Goal: Check status: Check status

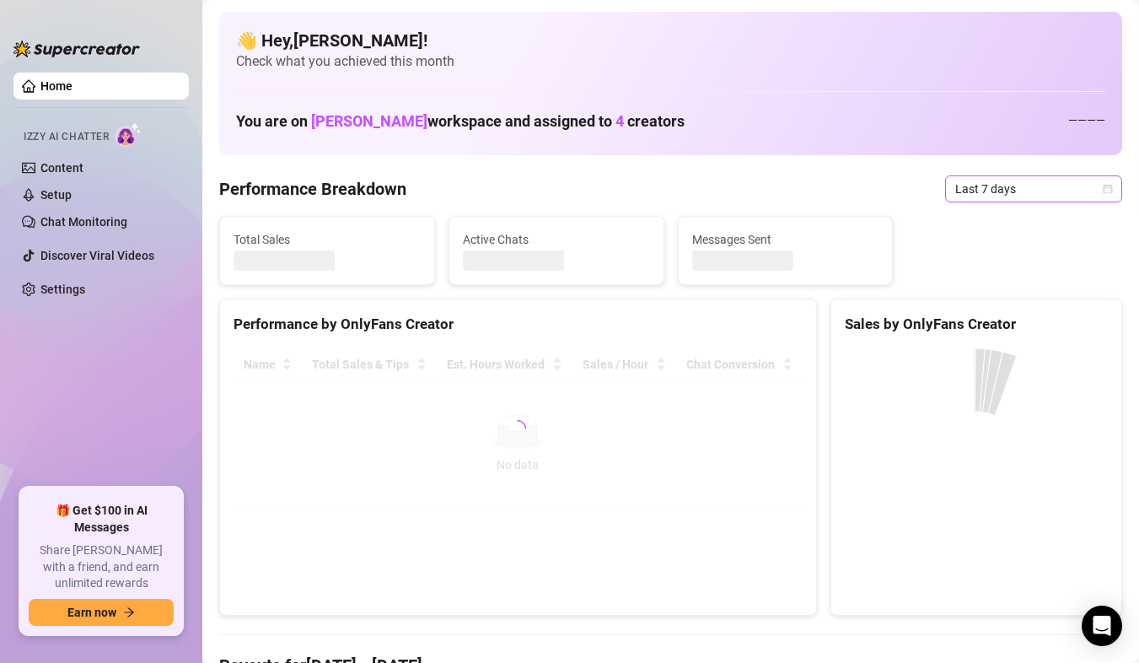
click at [1091, 197] on span "Last 7 days" at bounding box center [1034, 188] width 157 height 25
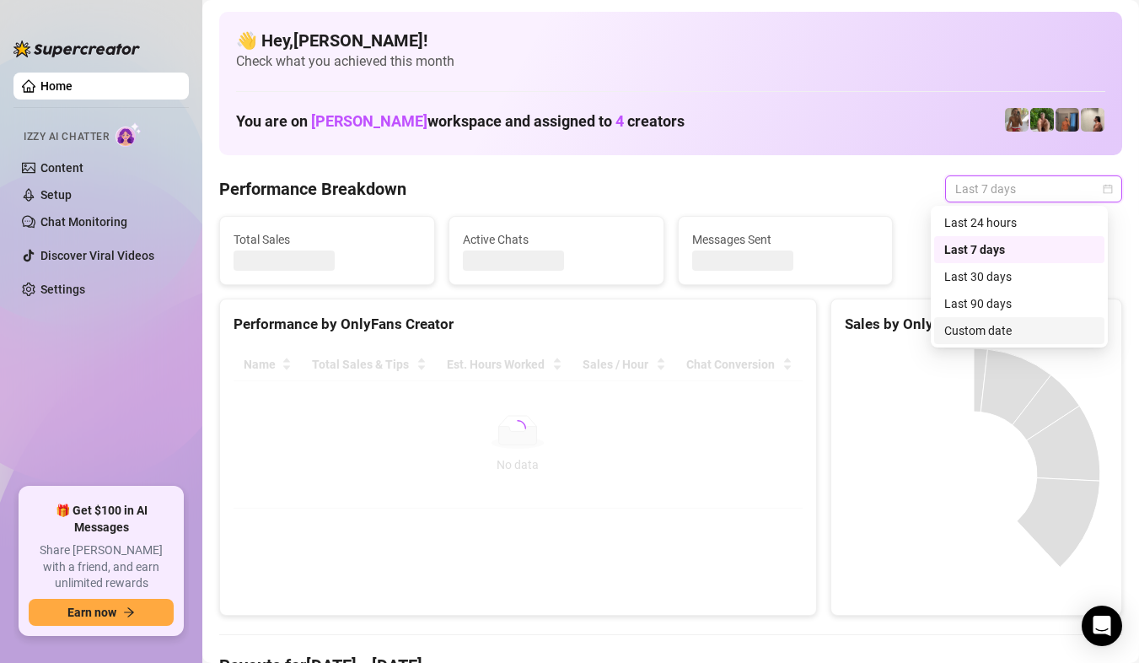
click at [1016, 333] on div "Custom date" at bounding box center [1020, 330] width 150 height 19
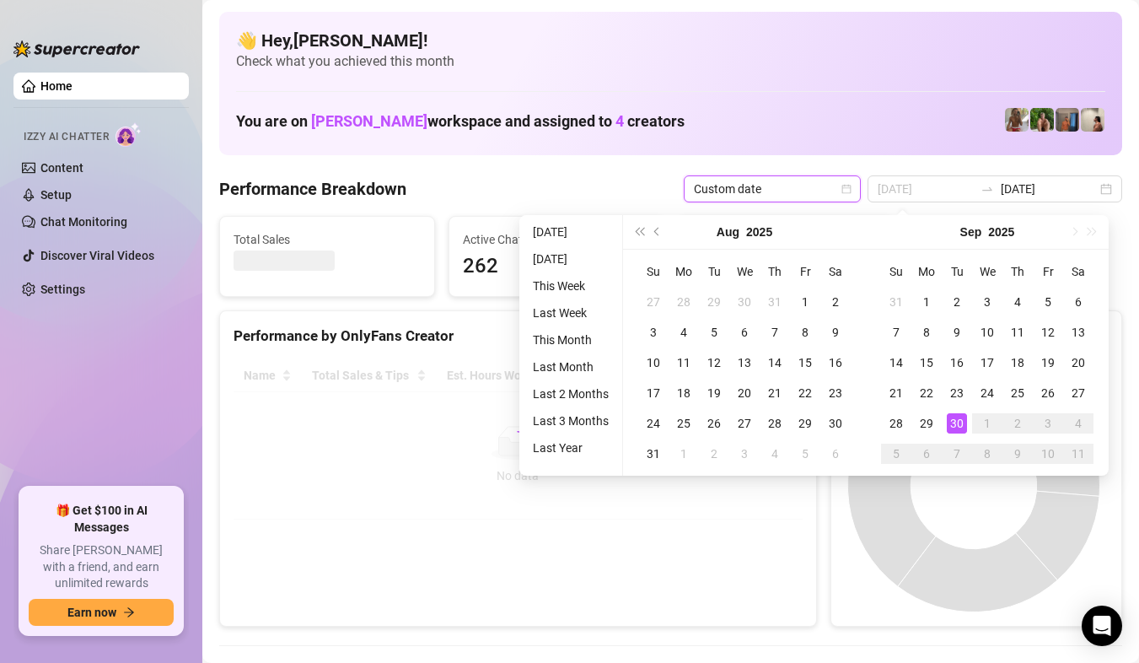
click at [961, 418] on div "30" at bounding box center [957, 423] width 20 height 20
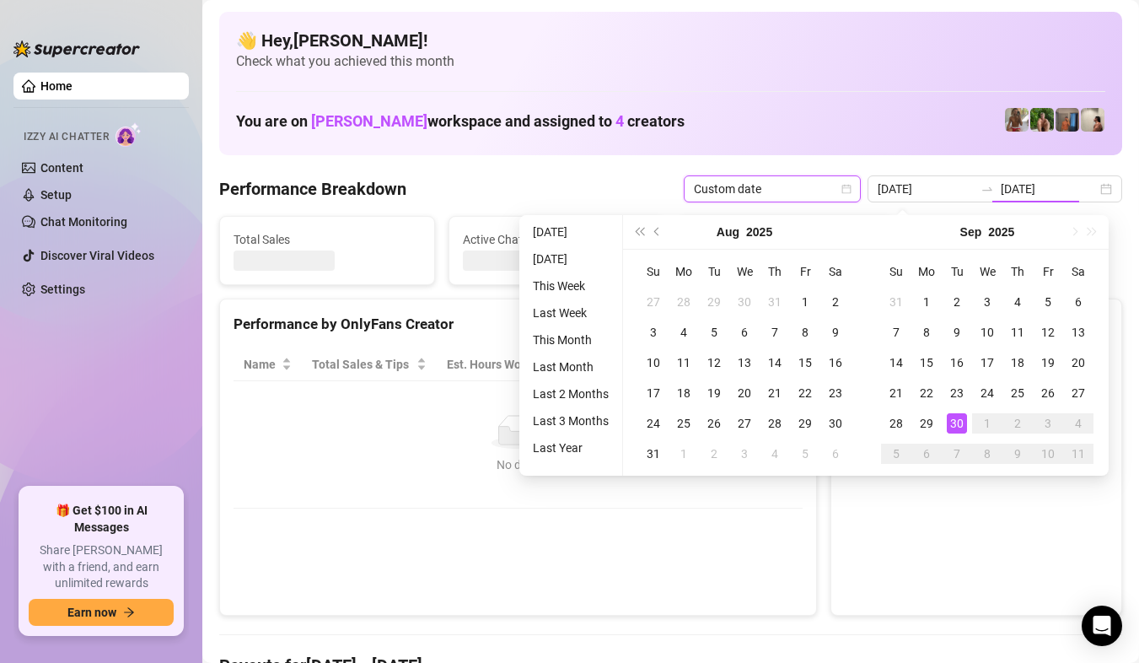
type input "[DATE]"
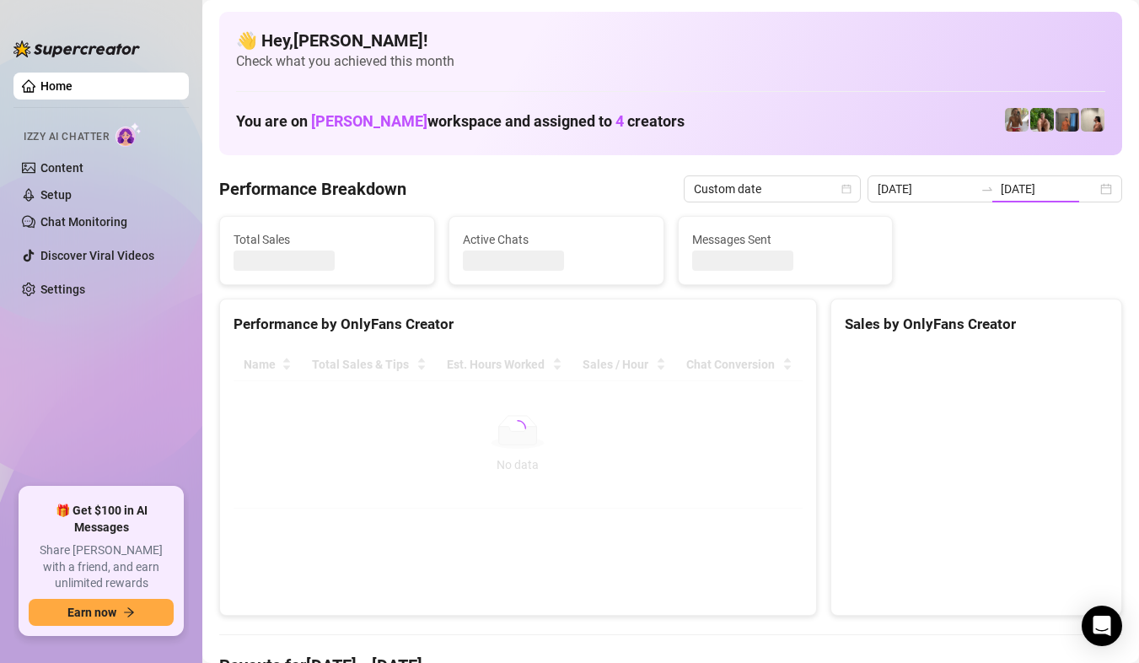
type input "[DATE]"
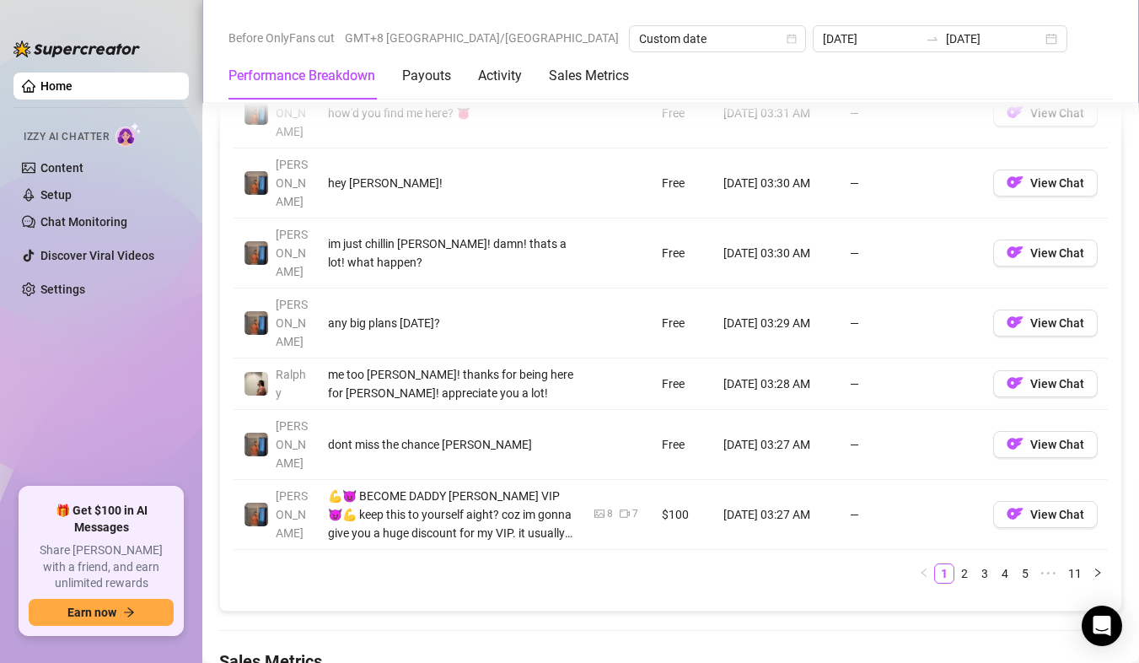
scroll to position [1856, 0]
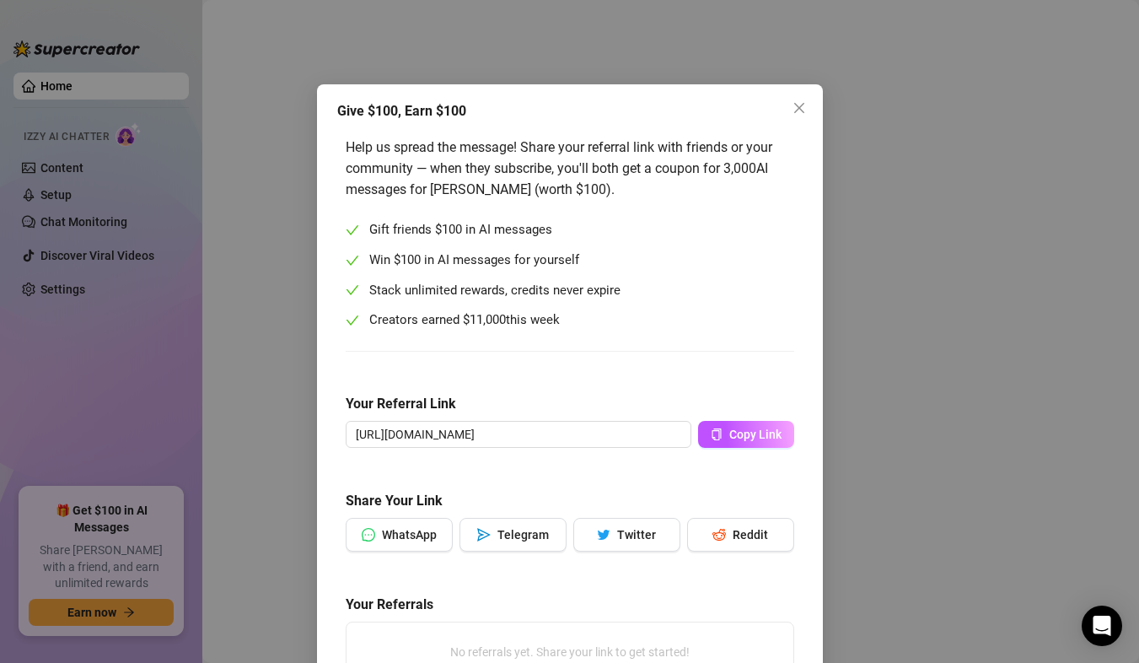
click at [819, 311] on div "Give $100, Earn $100 Help us spread the message! Share your referral link with …" at bounding box center [569, 331] width 1139 height 663
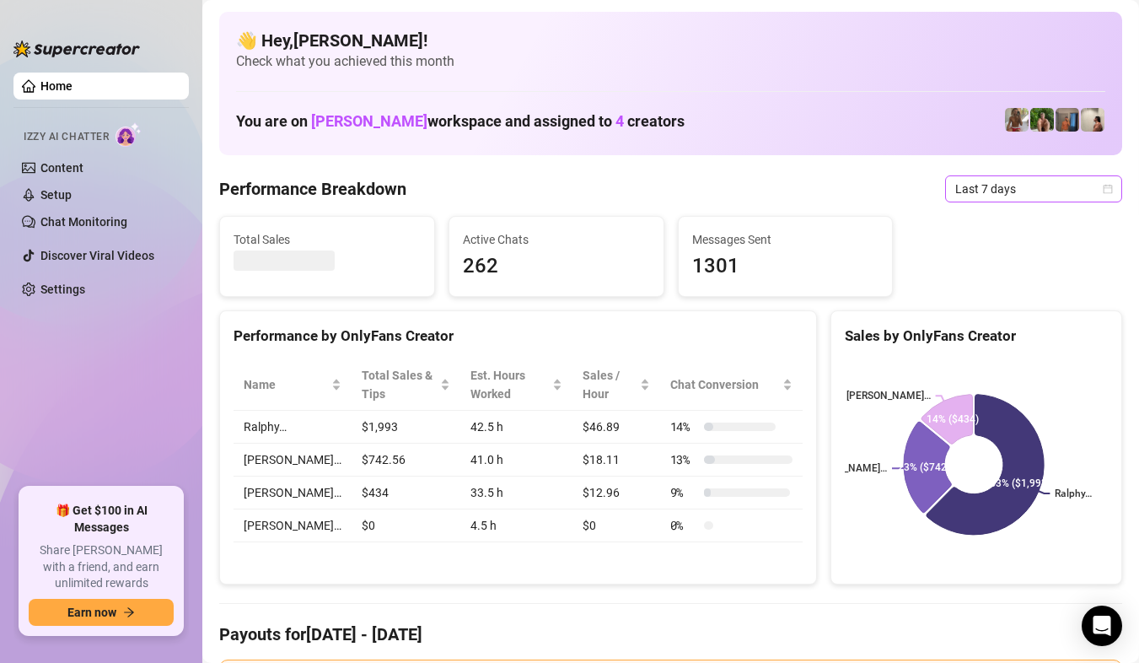
click at [1095, 181] on span "Last 7 days" at bounding box center [1034, 188] width 157 height 25
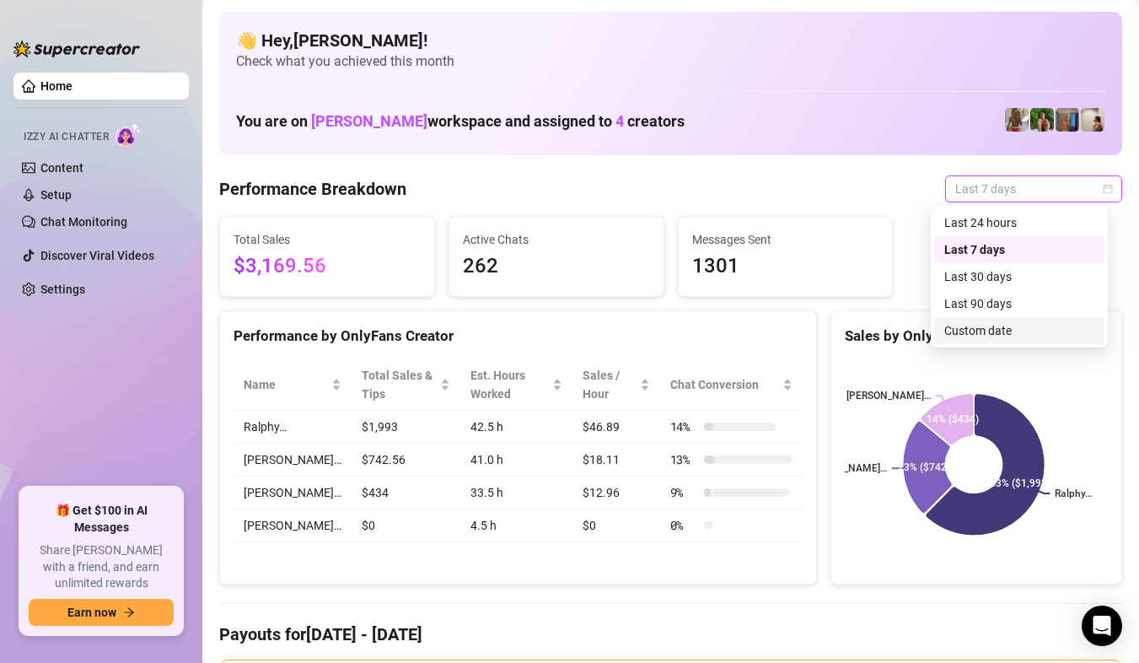
click at [1026, 326] on div "Custom date" at bounding box center [1020, 330] width 150 height 19
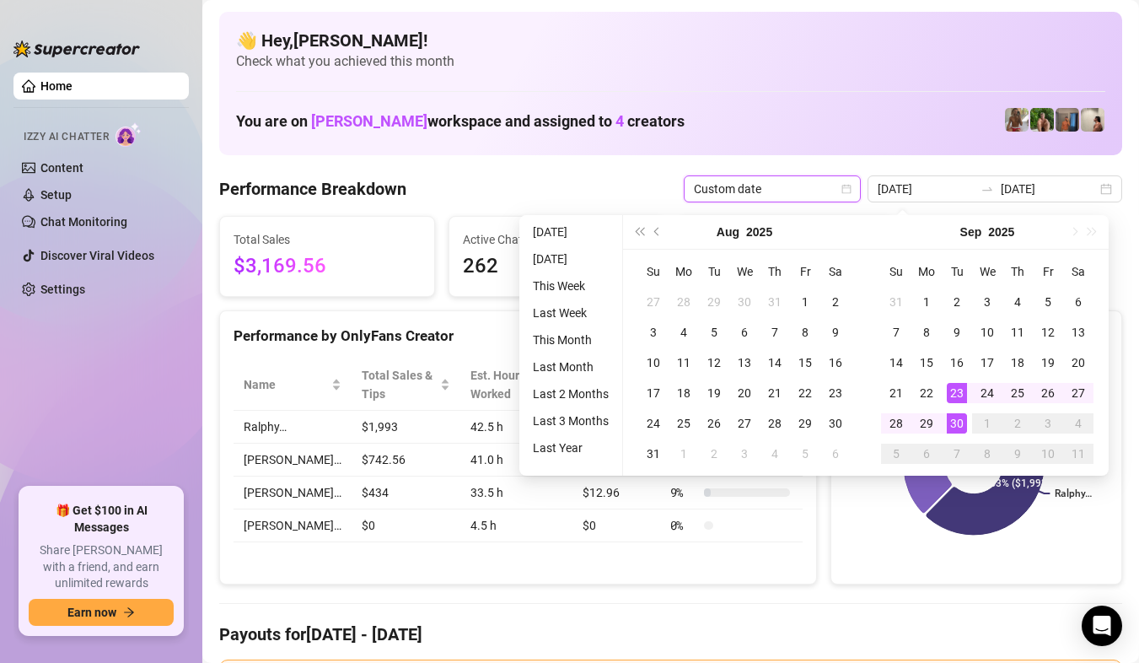
type input "[DATE]"
click at [959, 418] on div "30" at bounding box center [957, 423] width 20 height 20
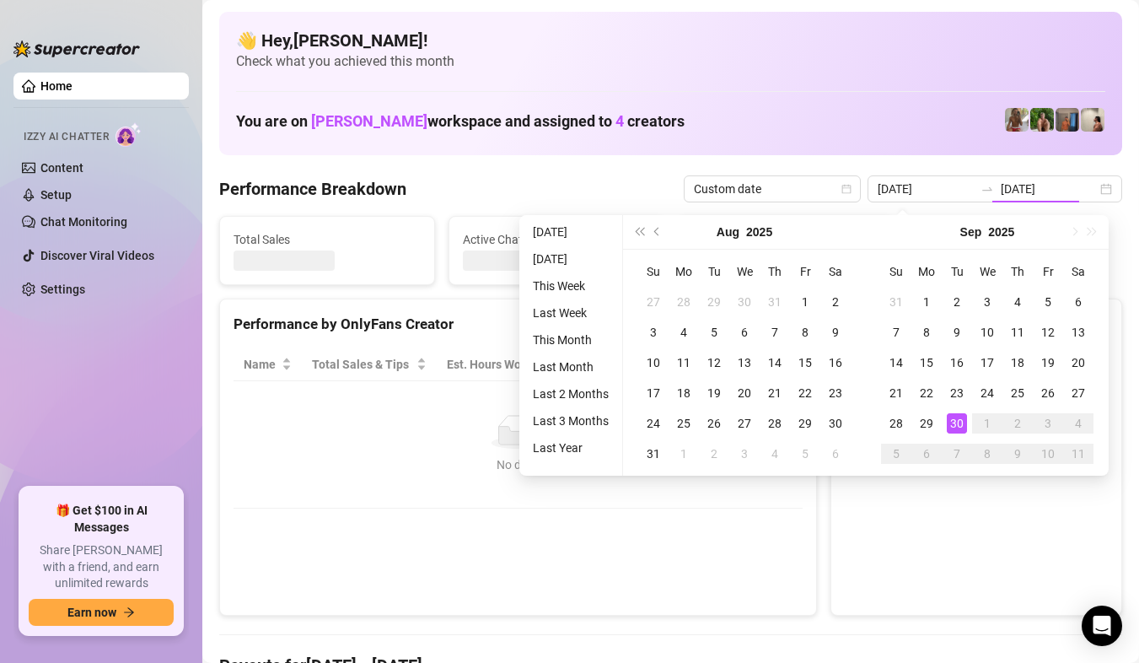
type input "[DATE]"
